Goal: Task Accomplishment & Management: Use online tool/utility

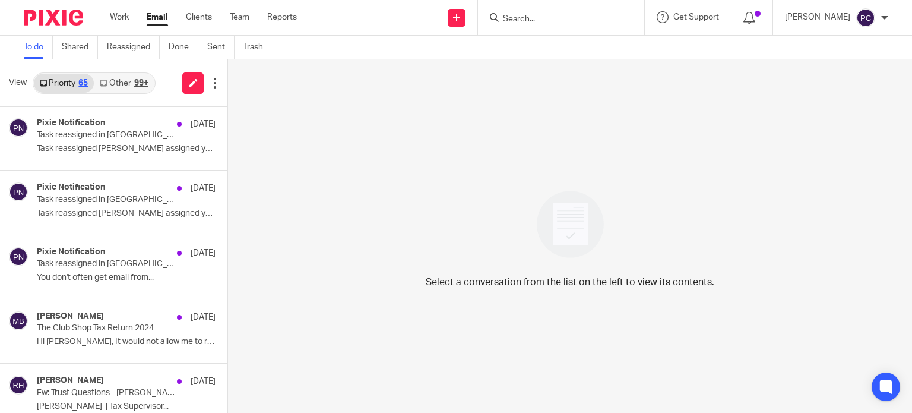
scroll to position [323, 0]
click at [127, 20] on link "Work" at bounding box center [119, 17] width 19 height 12
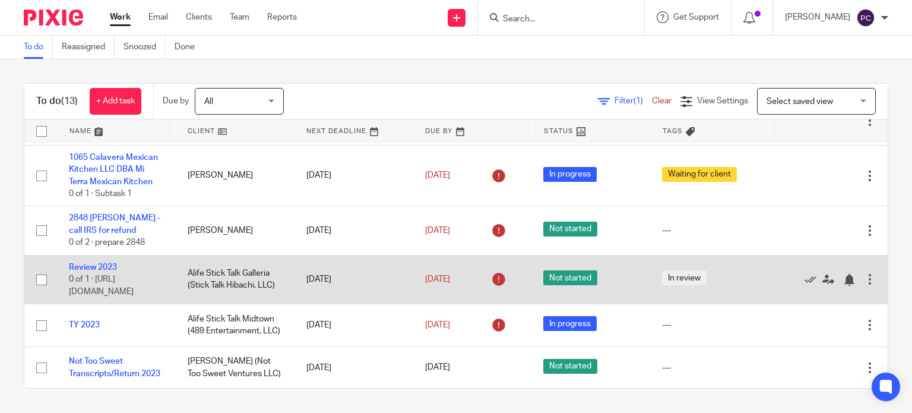
scroll to position [387, 0]
click at [93, 266] on link "Review 2023" at bounding box center [93, 268] width 48 height 8
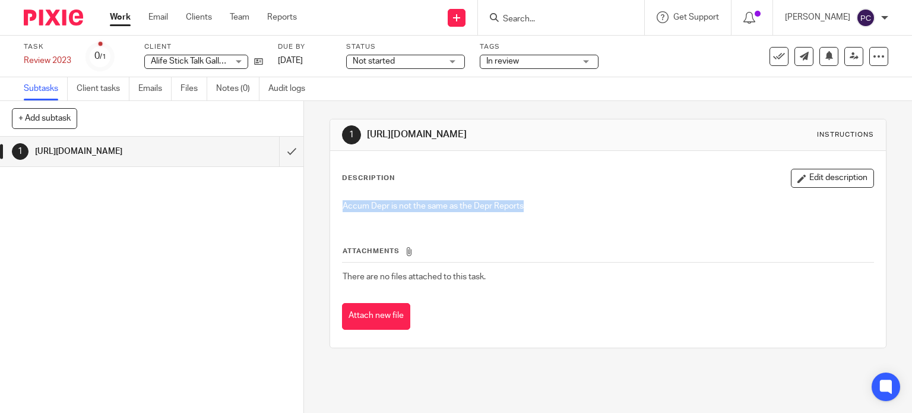
drag, startPoint x: 532, startPoint y: 198, endPoint x: 337, endPoint y: 199, distance: 195.4
click at [337, 199] on div "Accum Depr is not the same as the Depr Reports" at bounding box center [608, 207] width 543 height 27
copy p "Accum Depr is not the same as the Depr Reports"
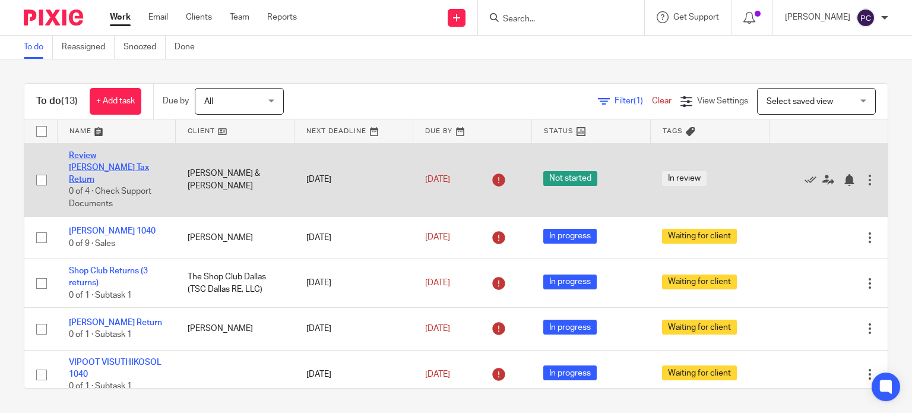
click at [83, 166] on link "Review [PERSON_NAME] Tax Return" at bounding box center [109, 167] width 80 height 33
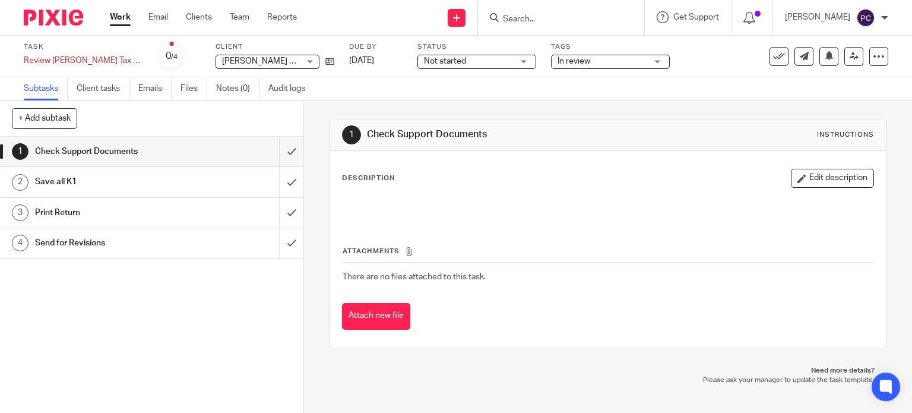
click at [54, 197] on link "2 Save all K1" at bounding box center [139, 182] width 279 height 30
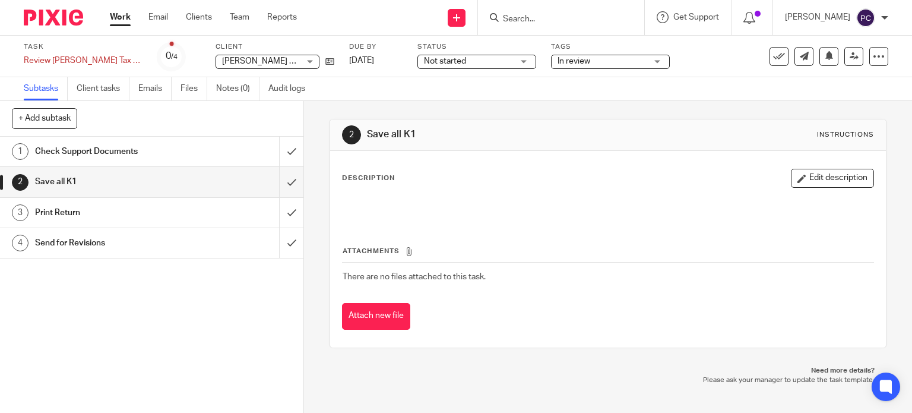
click at [48, 251] on h1 "Send for Revisions" at bounding box center [112, 243] width 155 height 18
